Goal: Task Accomplishment & Management: Manage account settings

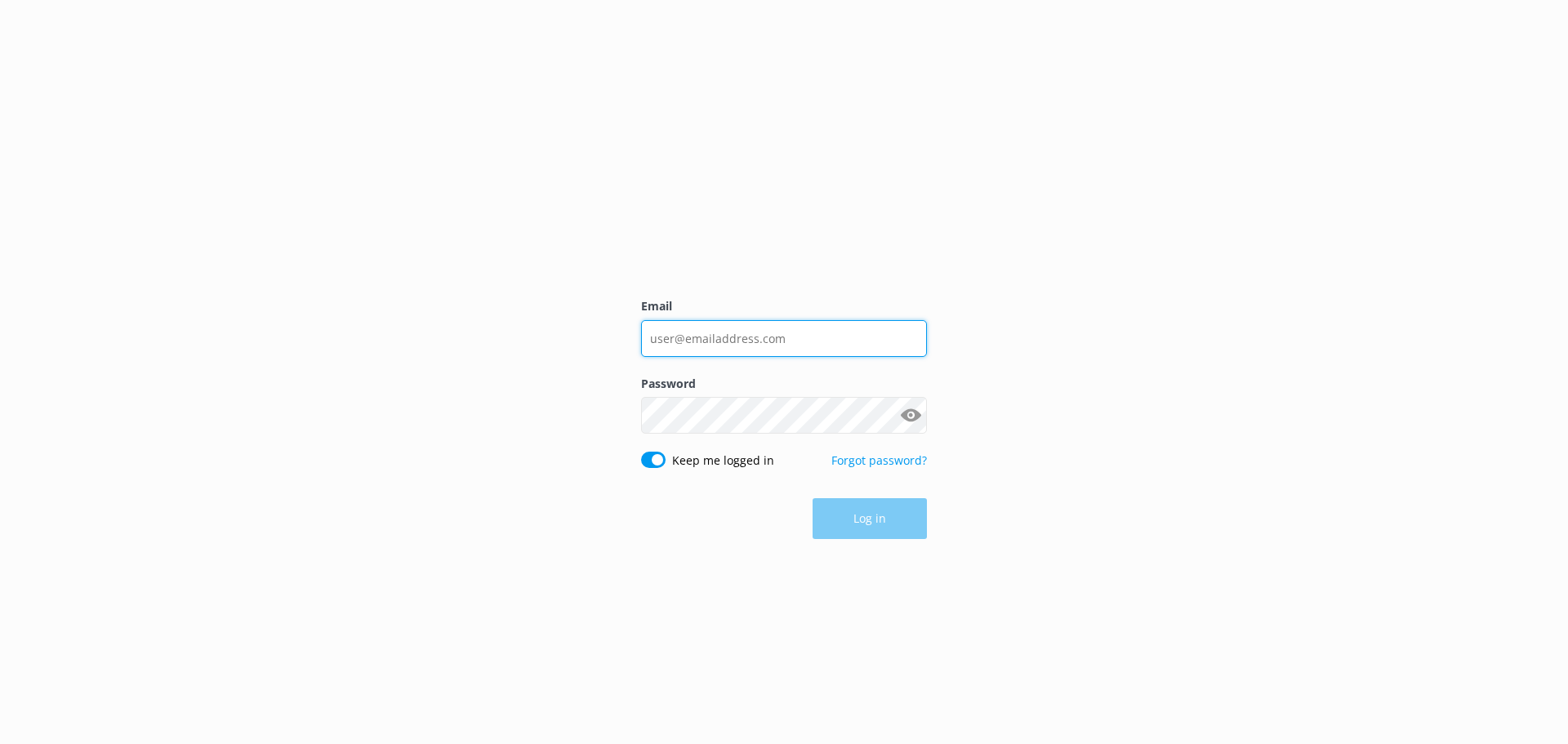
type input "[EMAIL_ADDRESS][DOMAIN_NAME]"
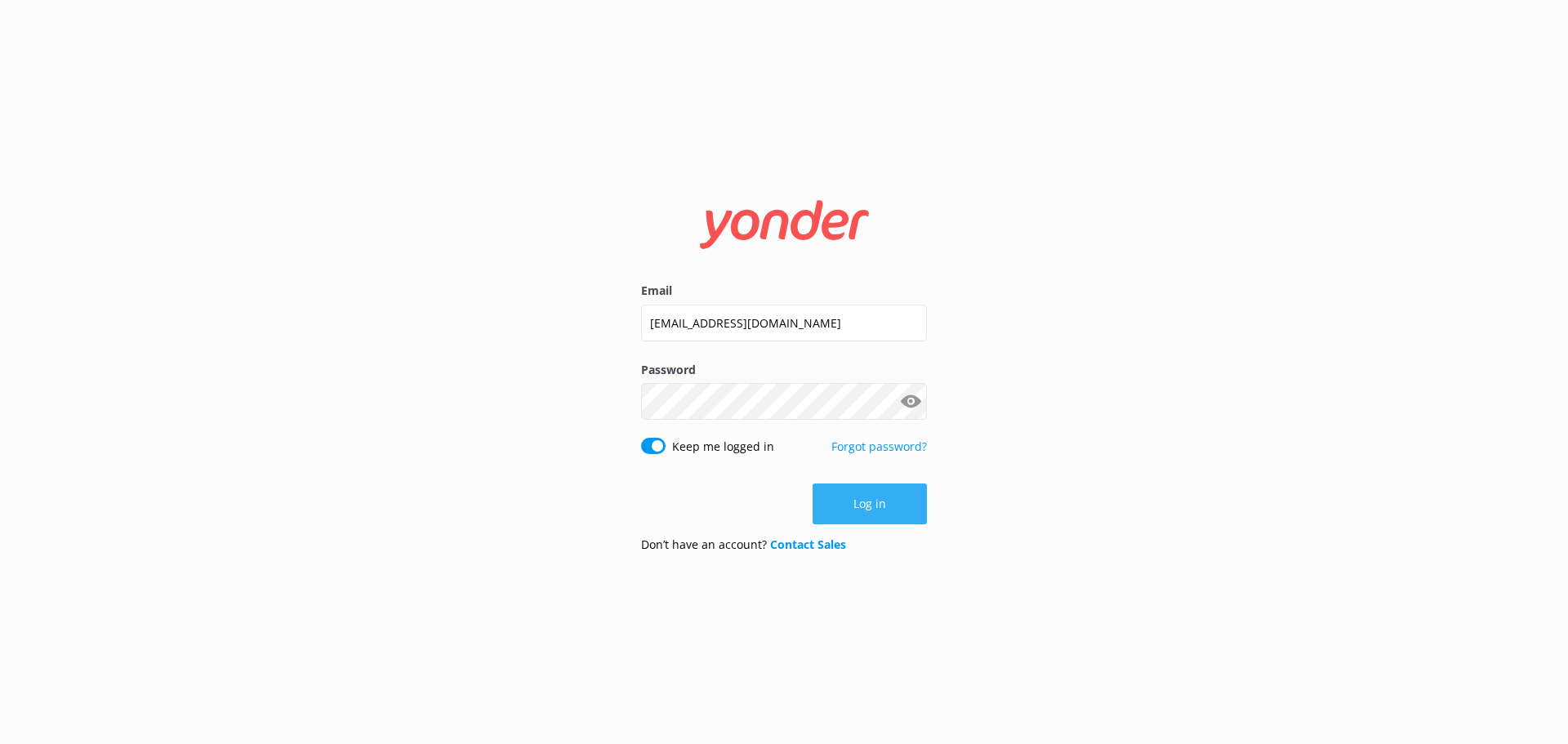
click at [860, 512] on button "Log in" at bounding box center [870, 503] width 114 height 41
